Goal: Task Accomplishment & Management: Complete application form

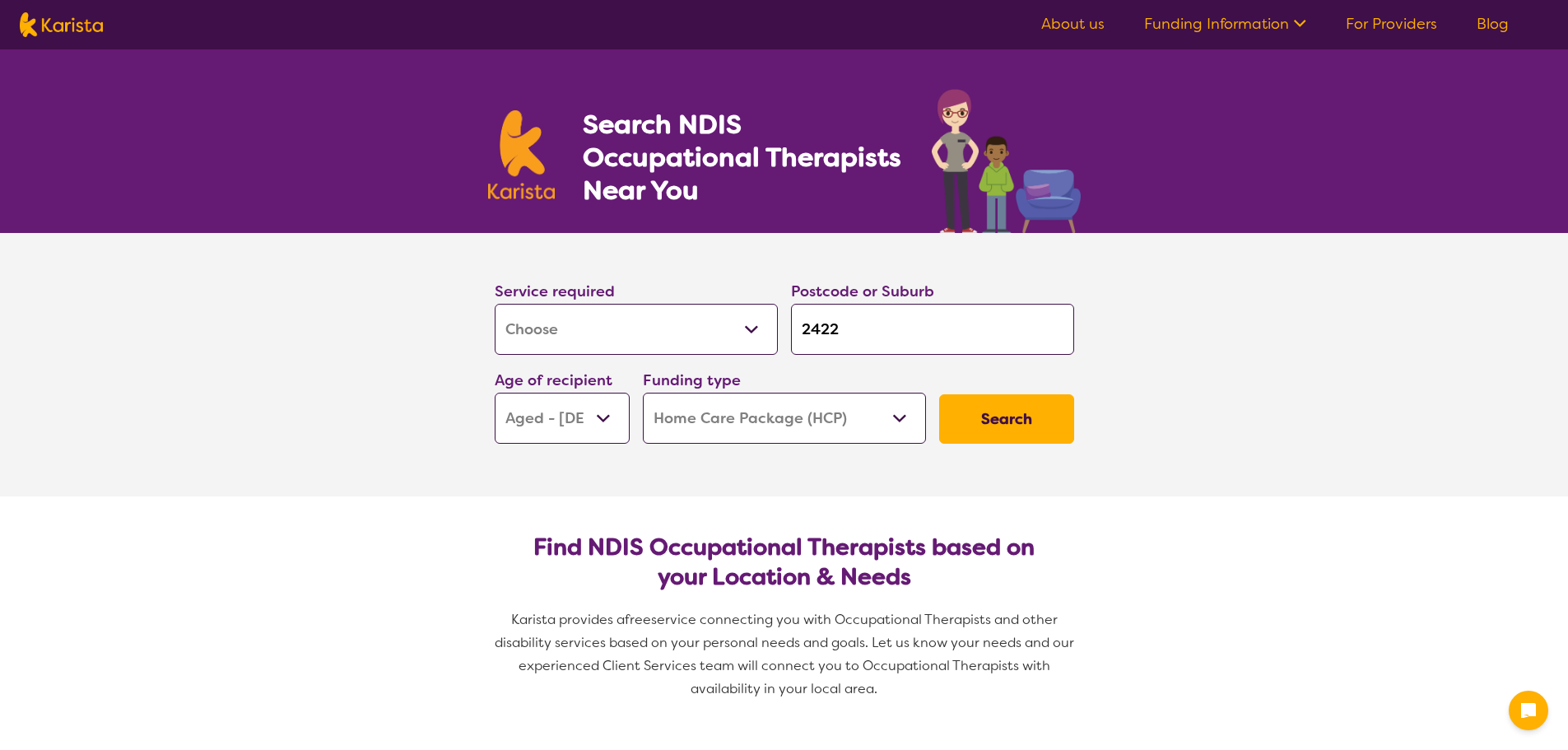
select select "[MEDICAL_DATA]"
select select "AG"
select select "HCP"
select select "[MEDICAL_DATA]"
select select "AG"
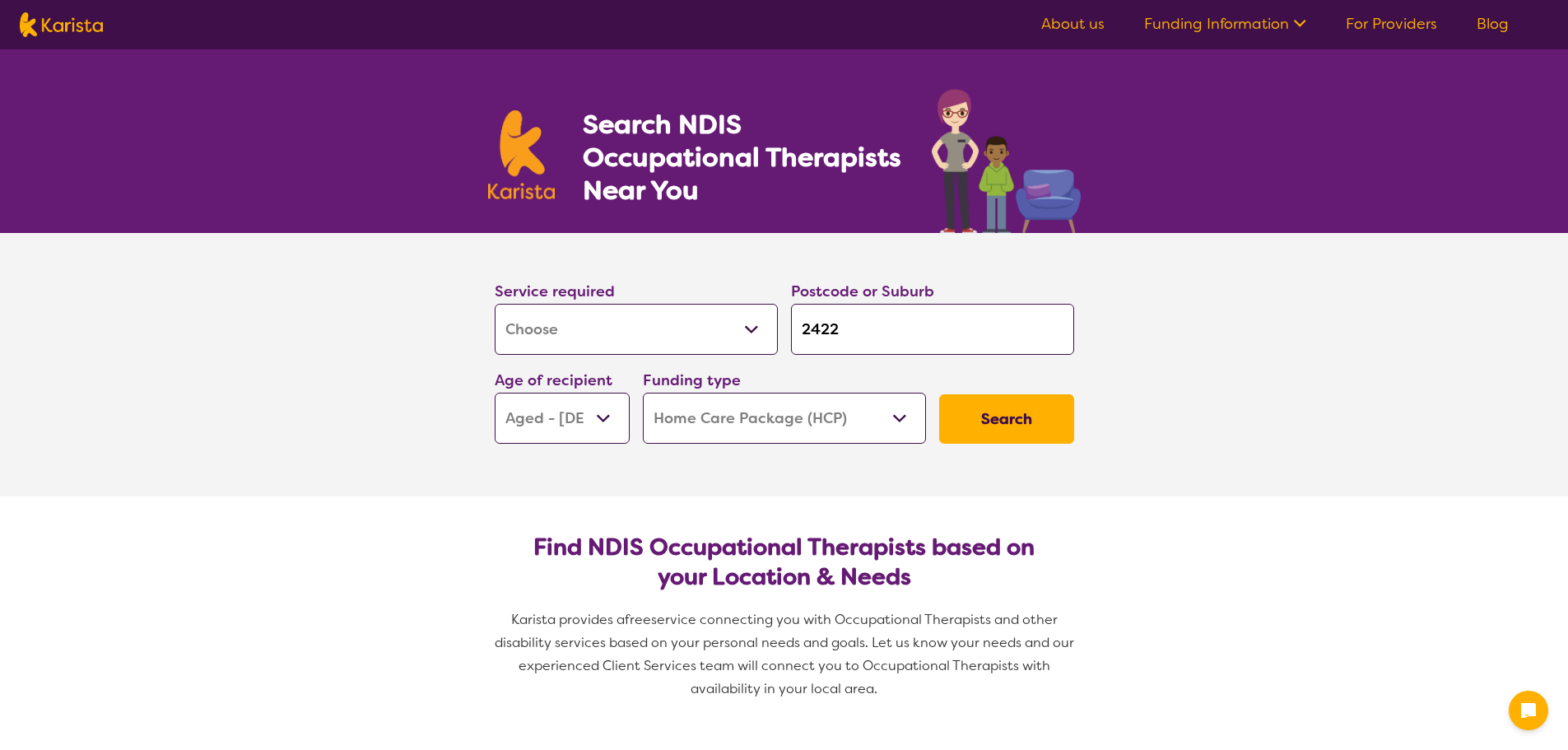
select select "HCP"
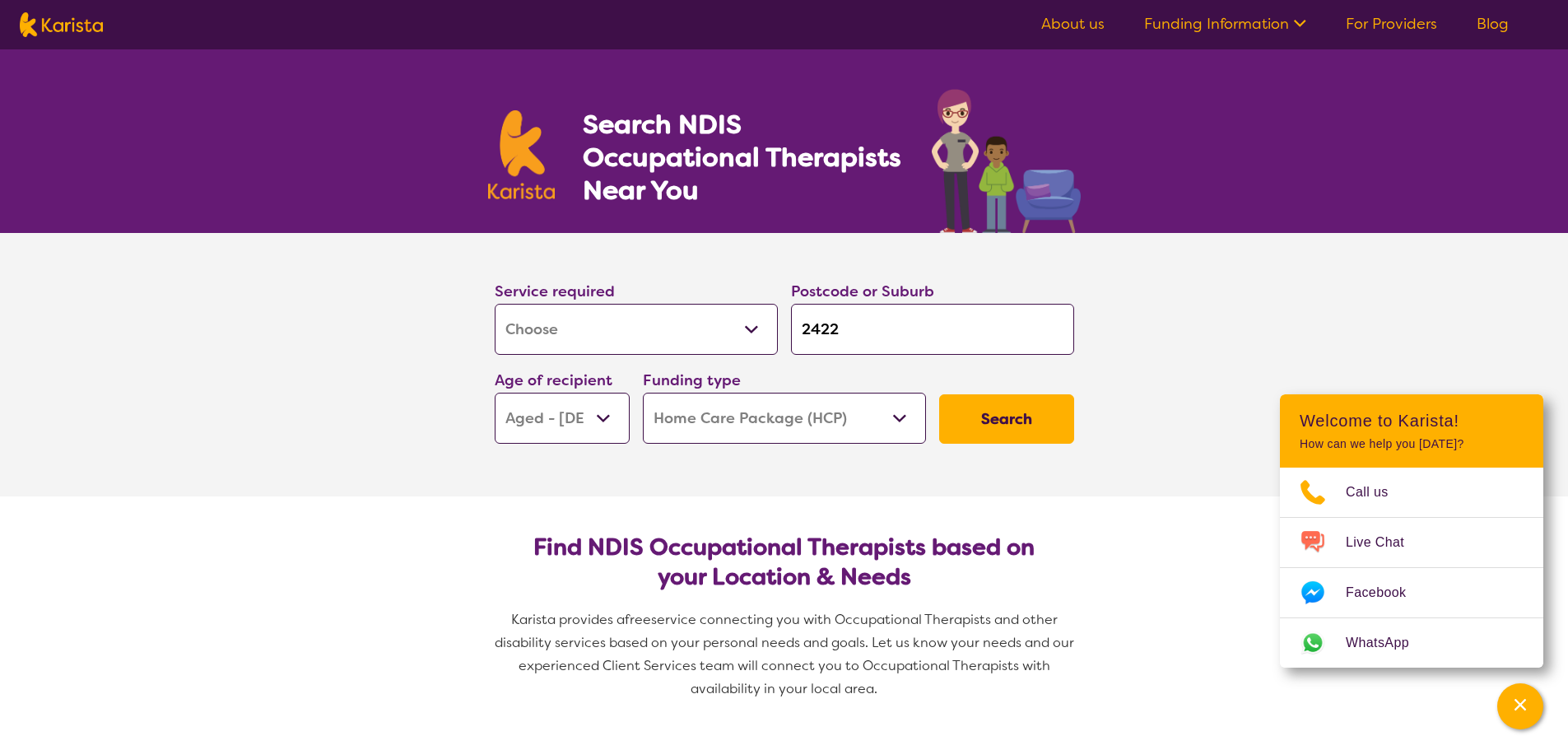
click at [984, 425] on button "Search" at bounding box center [1006, 419] width 135 height 49
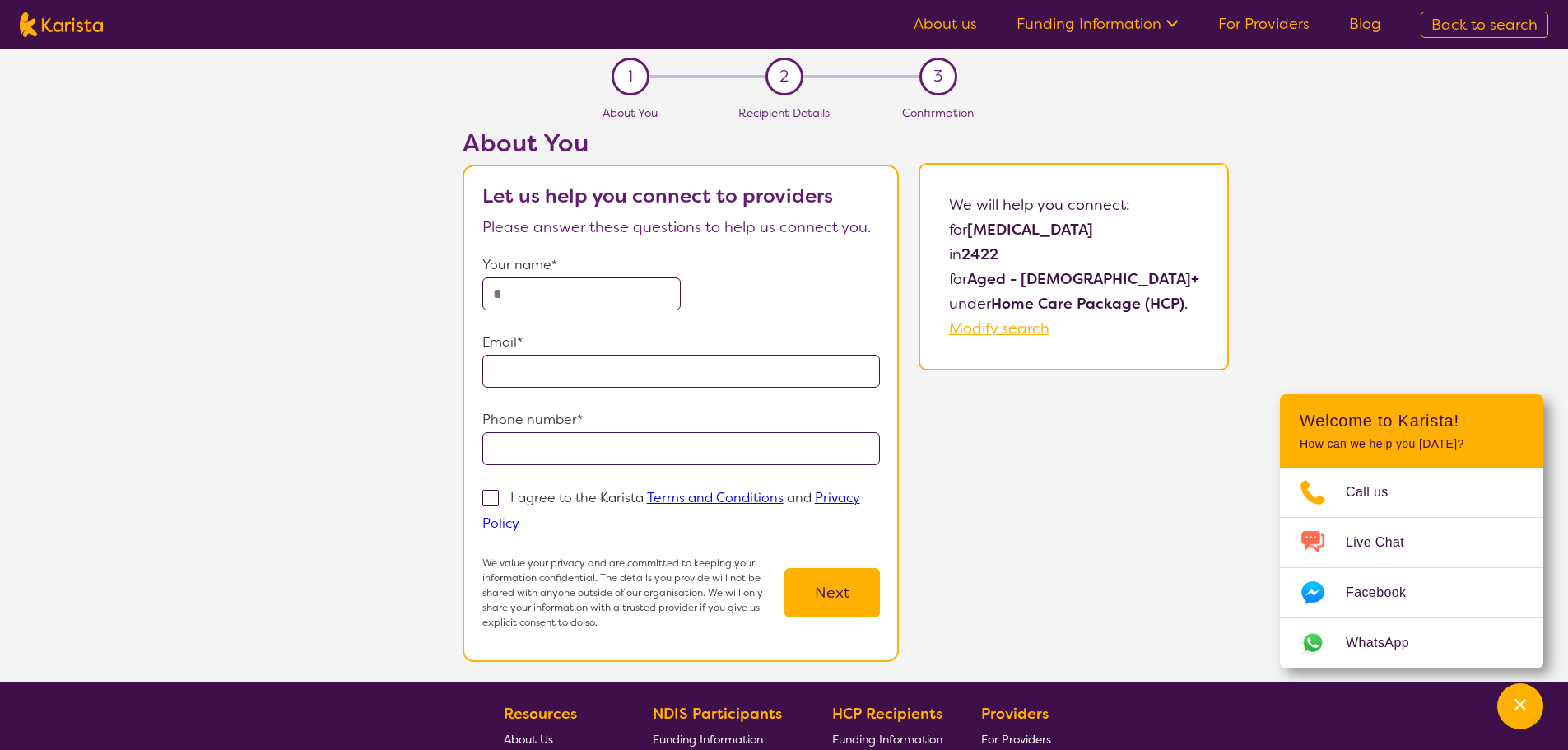
select select "[MEDICAL_DATA]"
select select "AG"
select select "HCP"
select select "[MEDICAL_DATA]"
select select "AG"
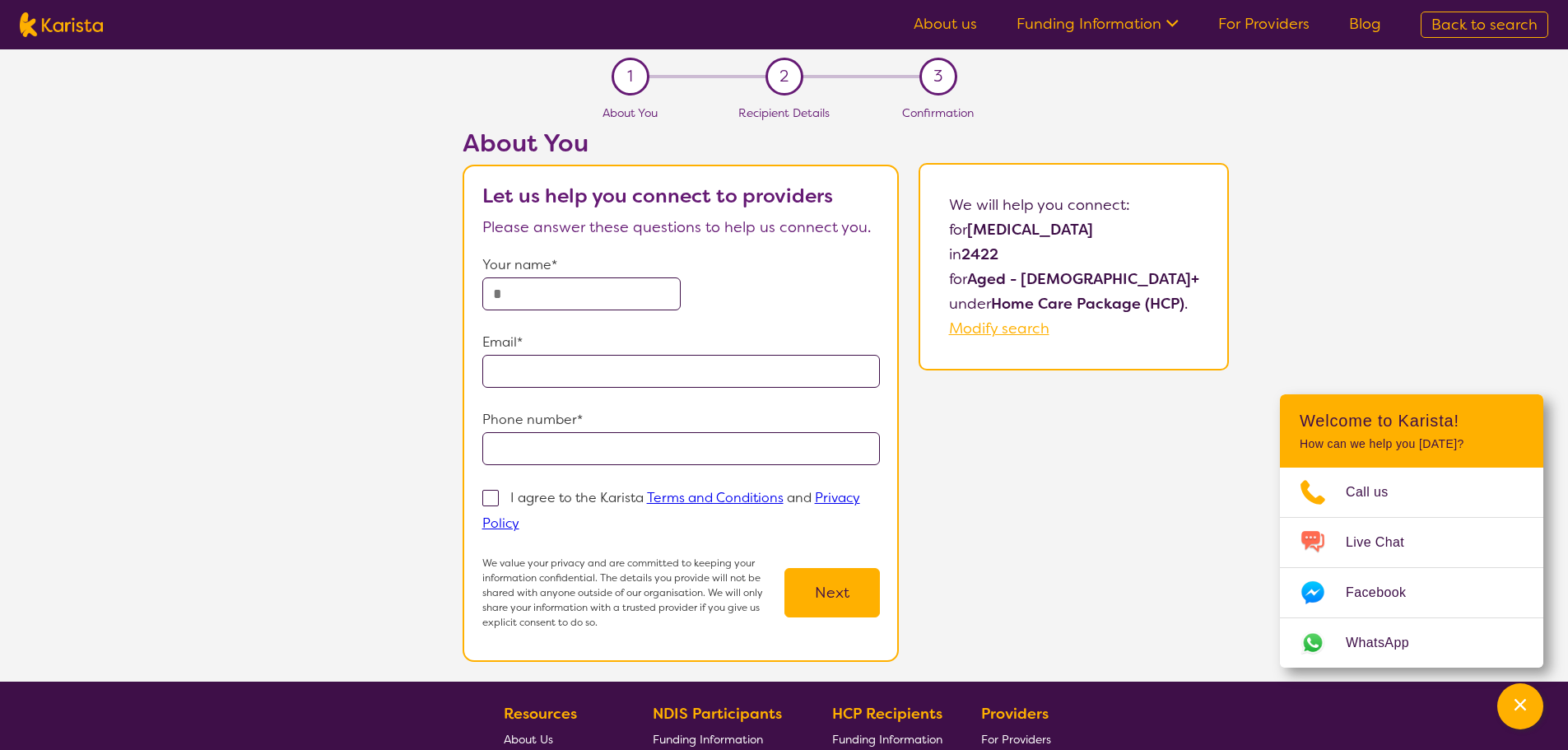
select select "HCP"
